Goal: Use online tool/utility: Utilize a website feature to perform a specific function

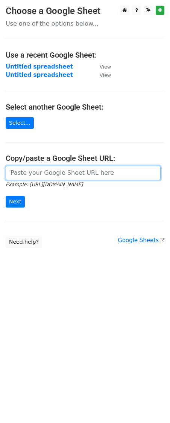
drag, startPoint x: 0, startPoint y: 0, endPoint x: 35, endPoint y: 198, distance: 200.7
click at [48, 170] on input "url" at bounding box center [83, 173] width 155 height 14
paste input "[URL][DOMAIN_NAME]"
type input "[URL][DOMAIN_NAME]"
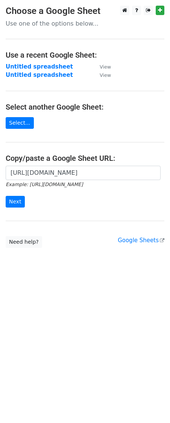
click at [9, 213] on div "[URL][DOMAIN_NAME] Example: [URL][DOMAIN_NAME] Next" at bounding box center [85, 191] width 170 height 50
click at [14, 213] on div "[URL][DOMAIN_NAME] Example: [URL][DOMAIN_NAME] Next" at bounding box center [85, 191] width 170 height 50
click at [13, 205] on input "Next" at bounding box center [15, 202] width 19 height 12
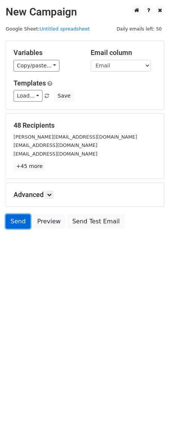
click at [14, 218] on link "Send" at bounding box center [18, 221] width 25 height 14
